Goal: Book appointment/travel/reservation

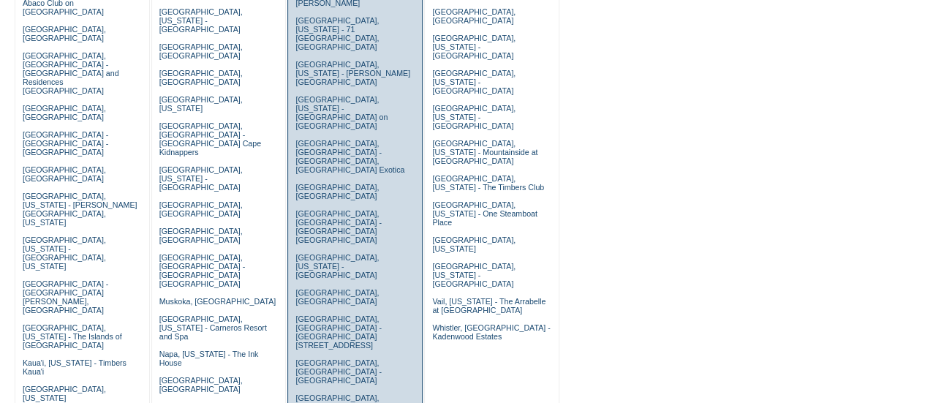
scroll to position [233, 0]
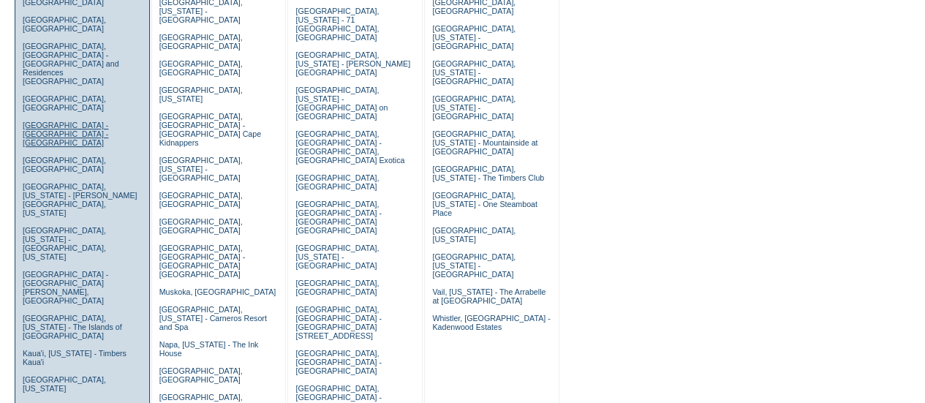
click at [75, 121] on link "[GEOGRAPHIC_DATA] - [GEOGRAPHIC_DATA] - [GEOGRAPHIC_DATA]" at bounding box center [66, 134] width 86 height 26
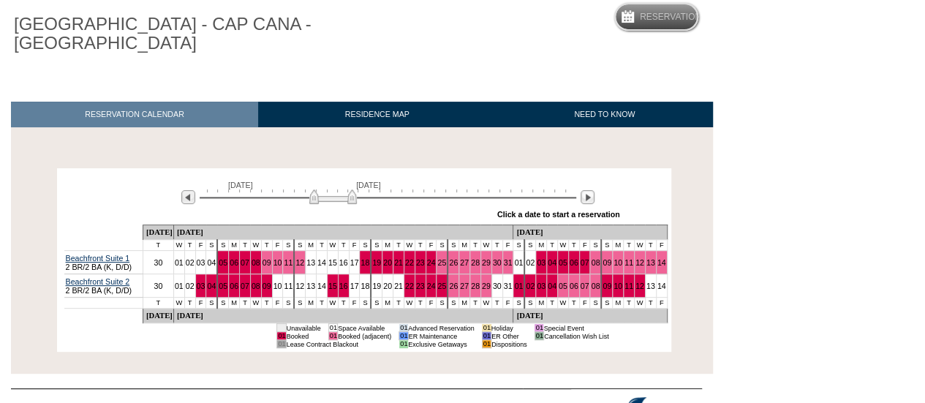
scroll to position [136, 0]
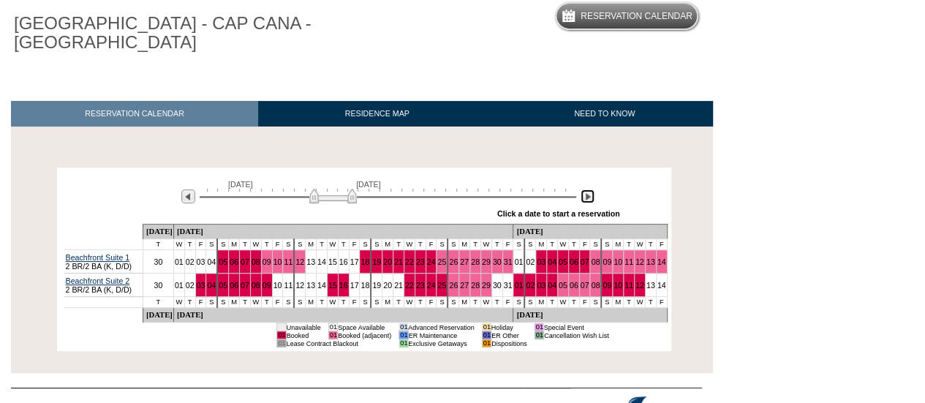
click at [593, 197] on img at bounding box center [588, 196] width 14 height 14
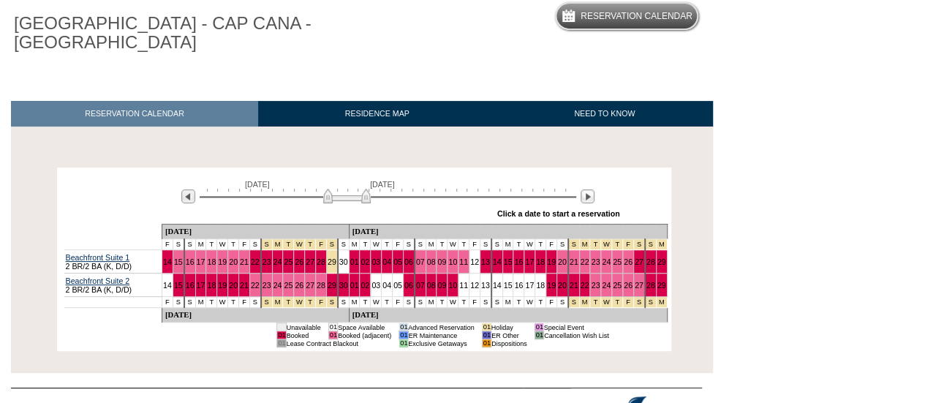
click at [551, 173] on div "[DATE] [DATE] » Apply these dates to all the calendars on this page Click a dat…" at bounding box center [364, 197] width 607 height 53
click at [579, 208] on div "» Apply these dates to all the calendars on this page Click a date to start a r…" at bounding box center [400, 214] width 439 height 19
click at [583, 203] on img at bounding box center [588, 196] width 14 height 14
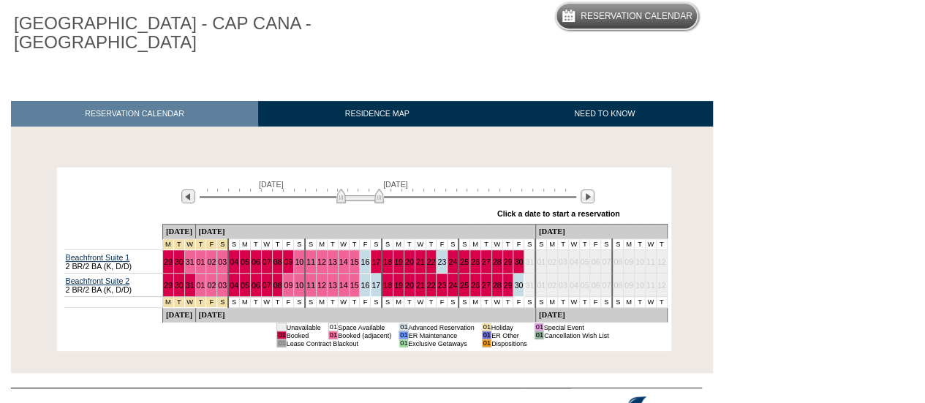
click at [189, 205] on div at bounding box center [185, 197] width 23 height 16
click at [182, 197] on img at bounding box center [188, 196] width 14 height 14
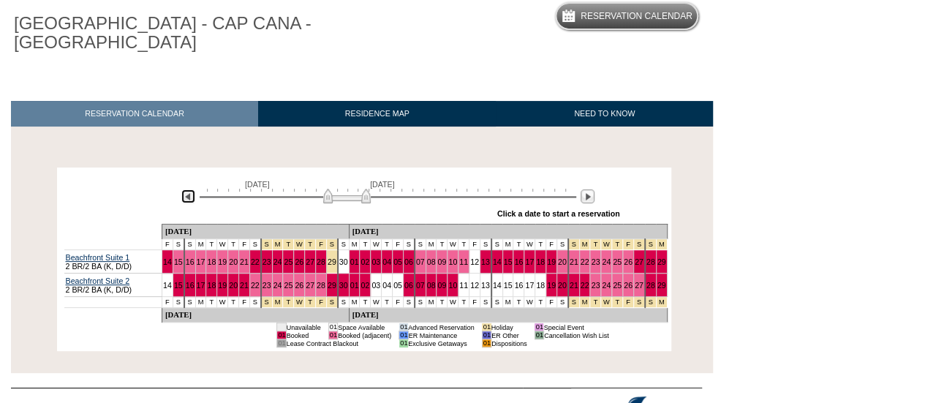
scroll to position [0, 0]
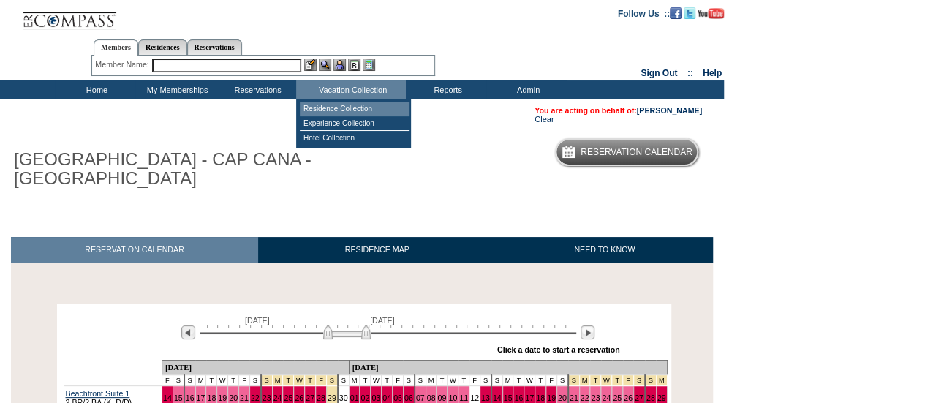
click at [355, 103] on td "Residence Collection" at bounding box center [355, 109] width 110 height 15
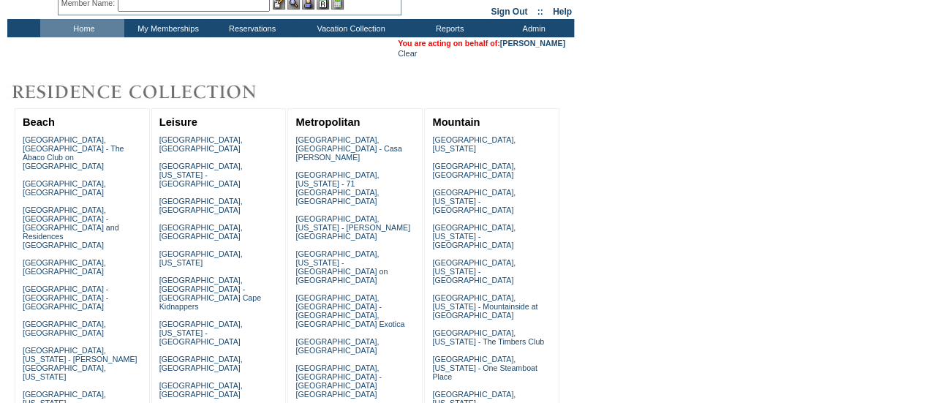
scroll to position [888, 0]
